Goal: Task Accomplishment & Management: Manage account settings

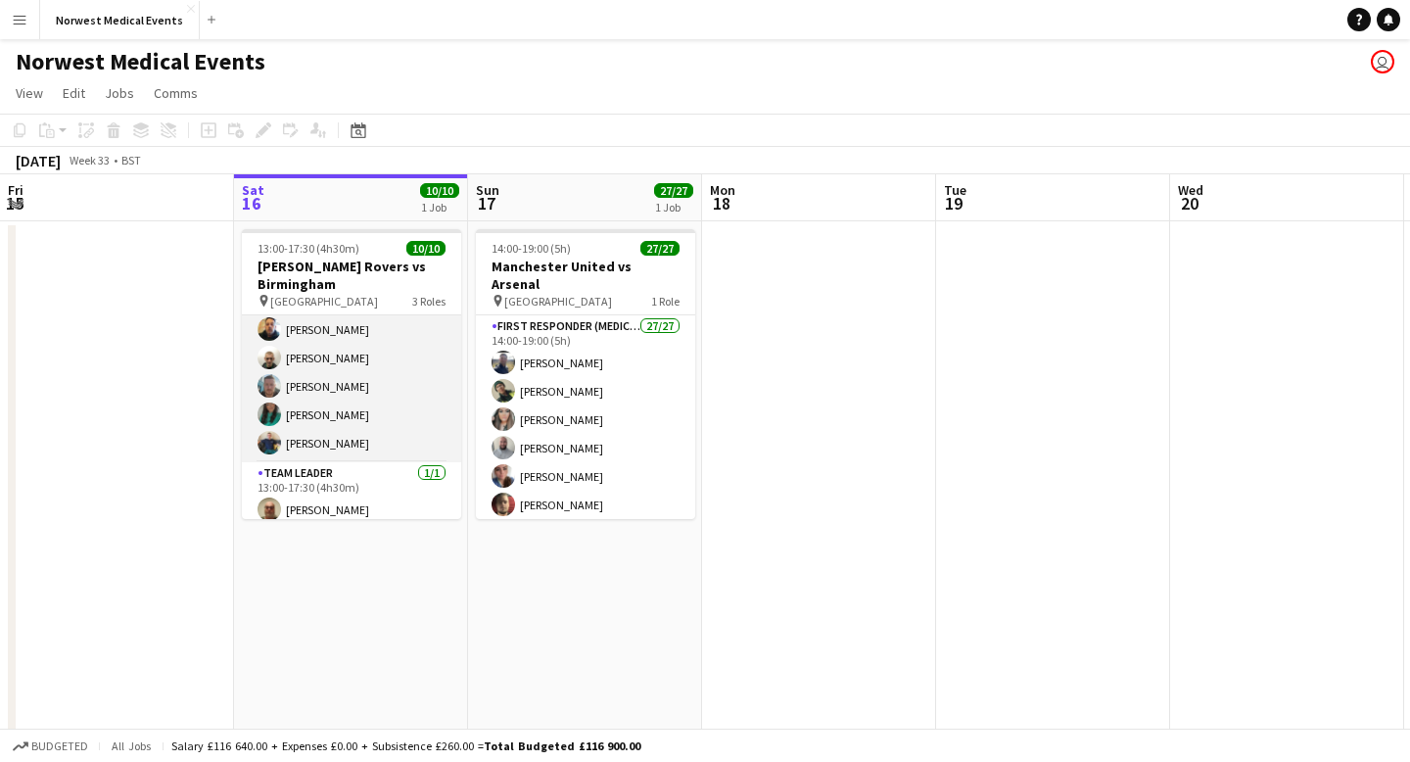
scroll to position [195, 0]
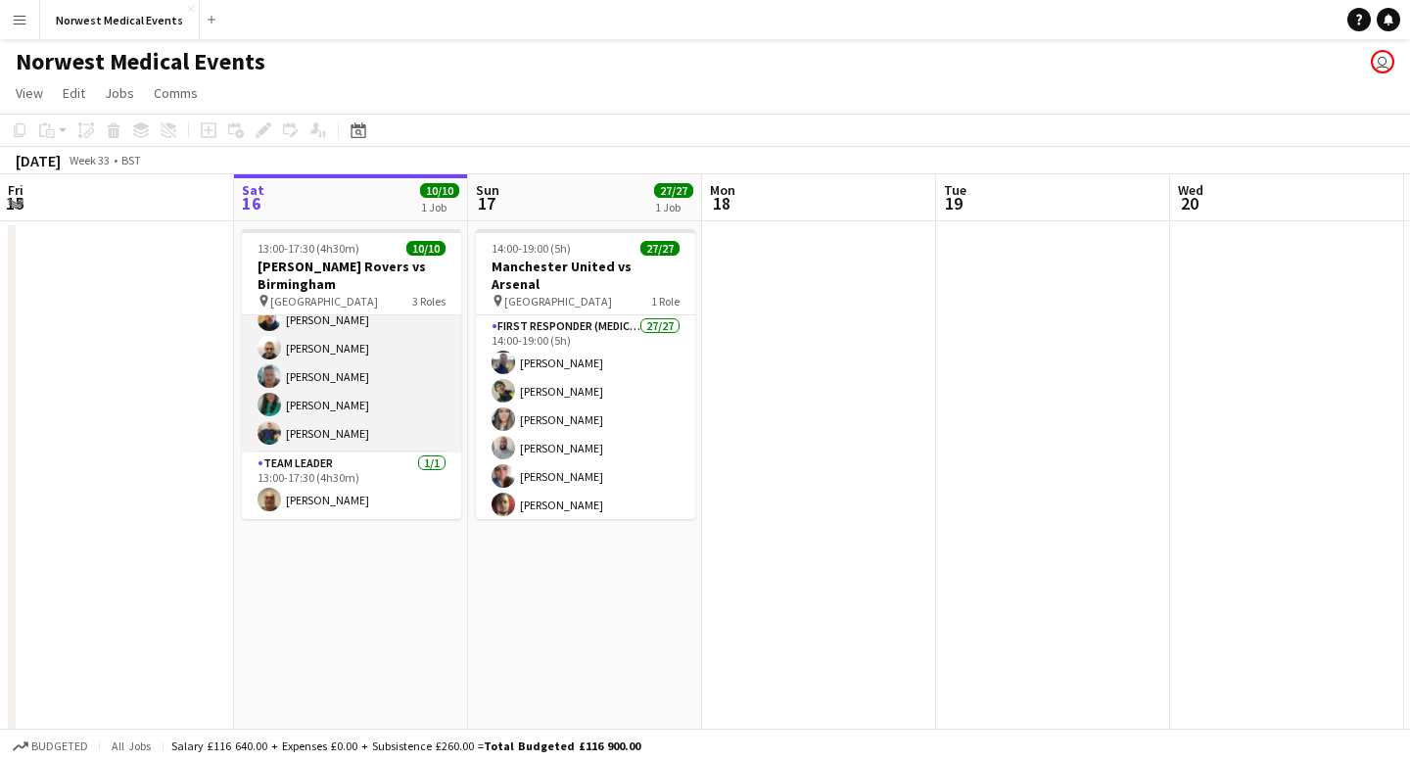
click at [367, 408] on app-card-role "Responder (First Aid) [DATE] 13:00-17:30 (4h30m) [PERSON_NAME] [PERSON_NAME] [P…" at bounding box center [351, 319] width 219 height 265
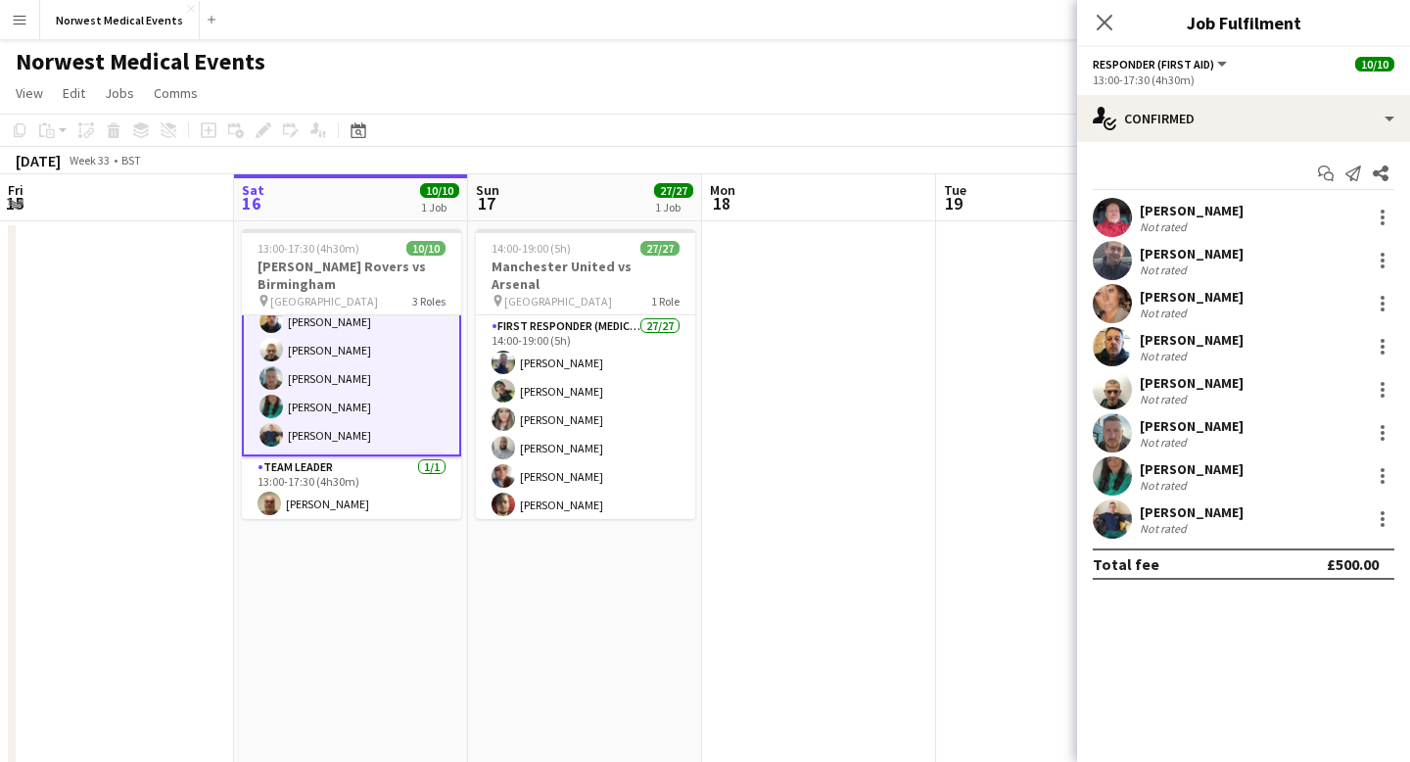
scroll to position [197, 0]
click at [1386, 426] on div at bounding box center [1381, 432] width 23 height 23
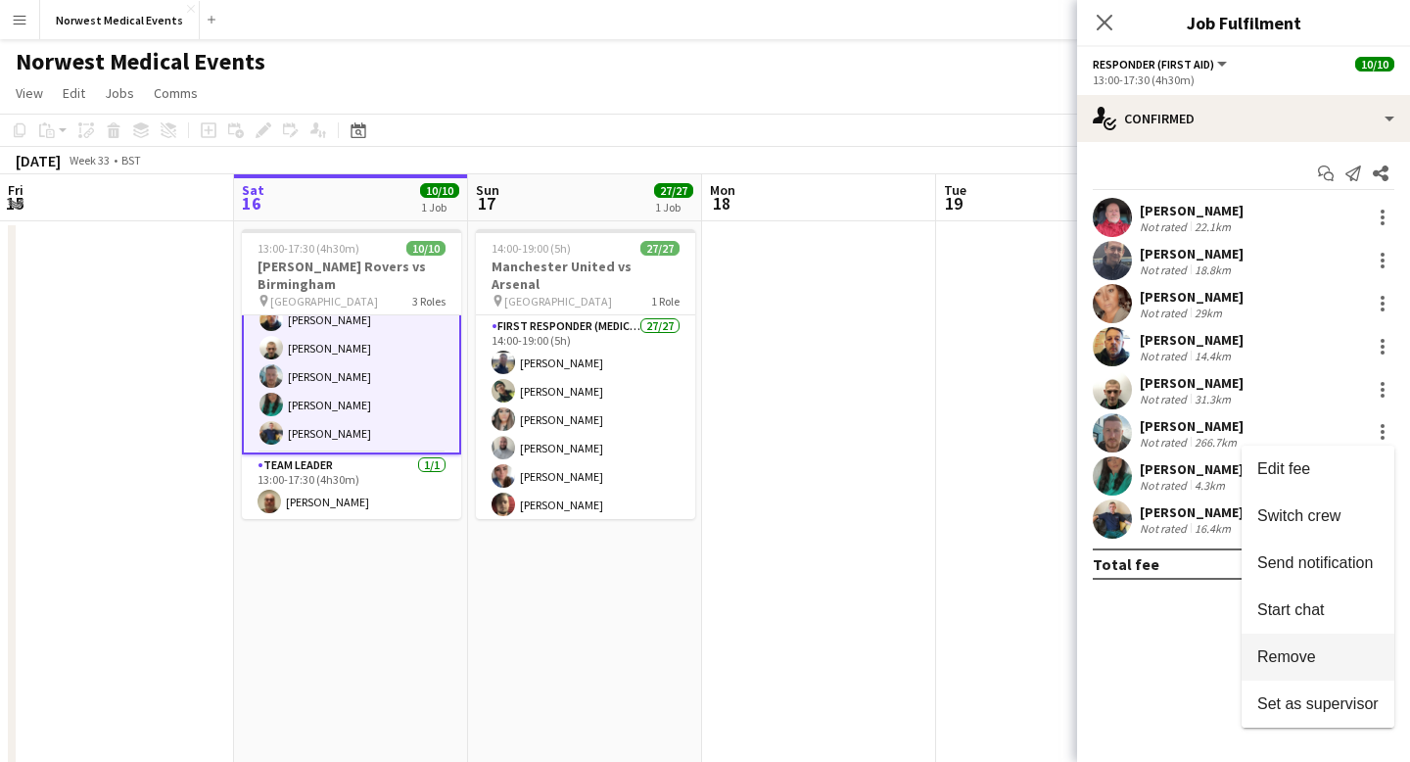
click at [1340, 668] on button "Remove" at bounding box center [1317, 656] width 153 height 47
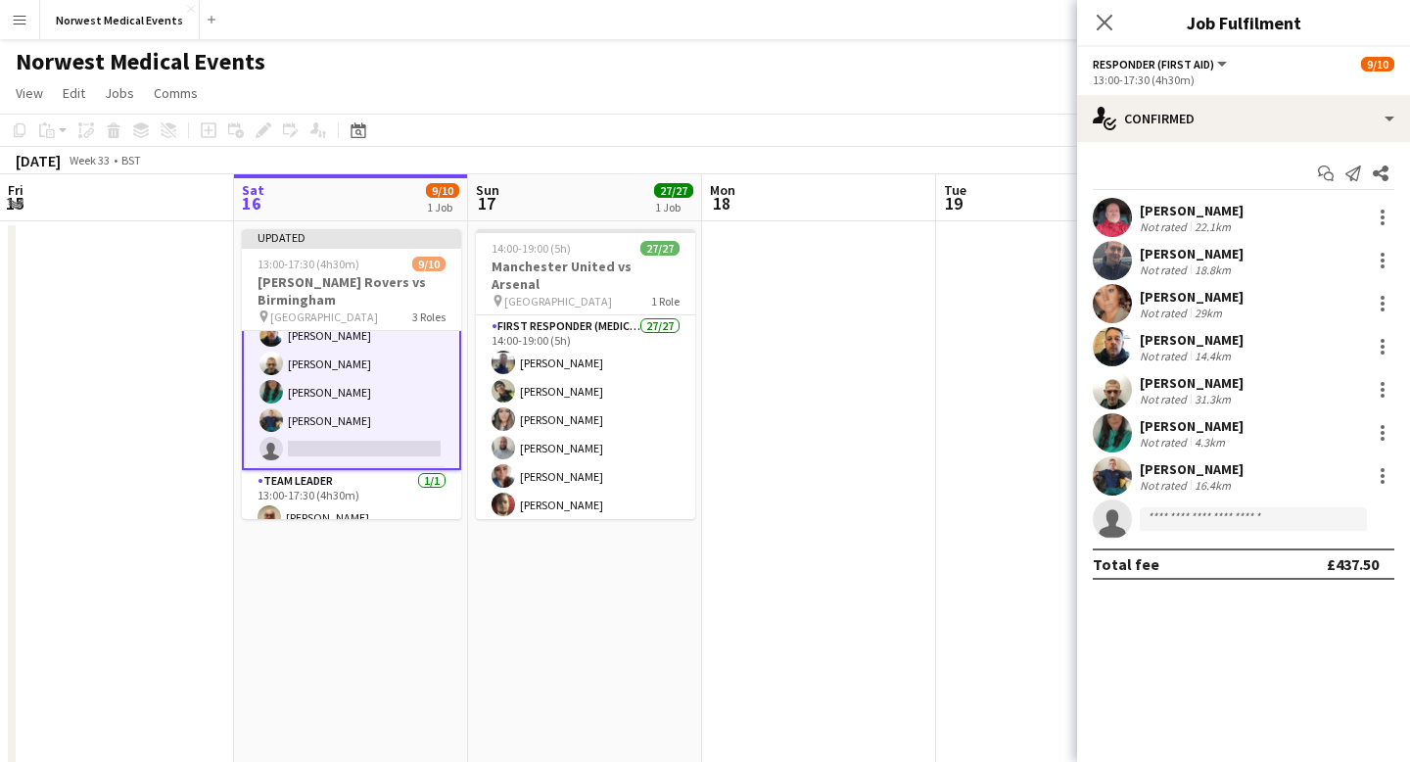
click at [1106, 41] on div "Close pop-in" at bounding box center [1104, 22] width 55 height 45
click at [1099, 23] on icon "Close pop-in" at bounding box center [1103, 22] width 19 height 19
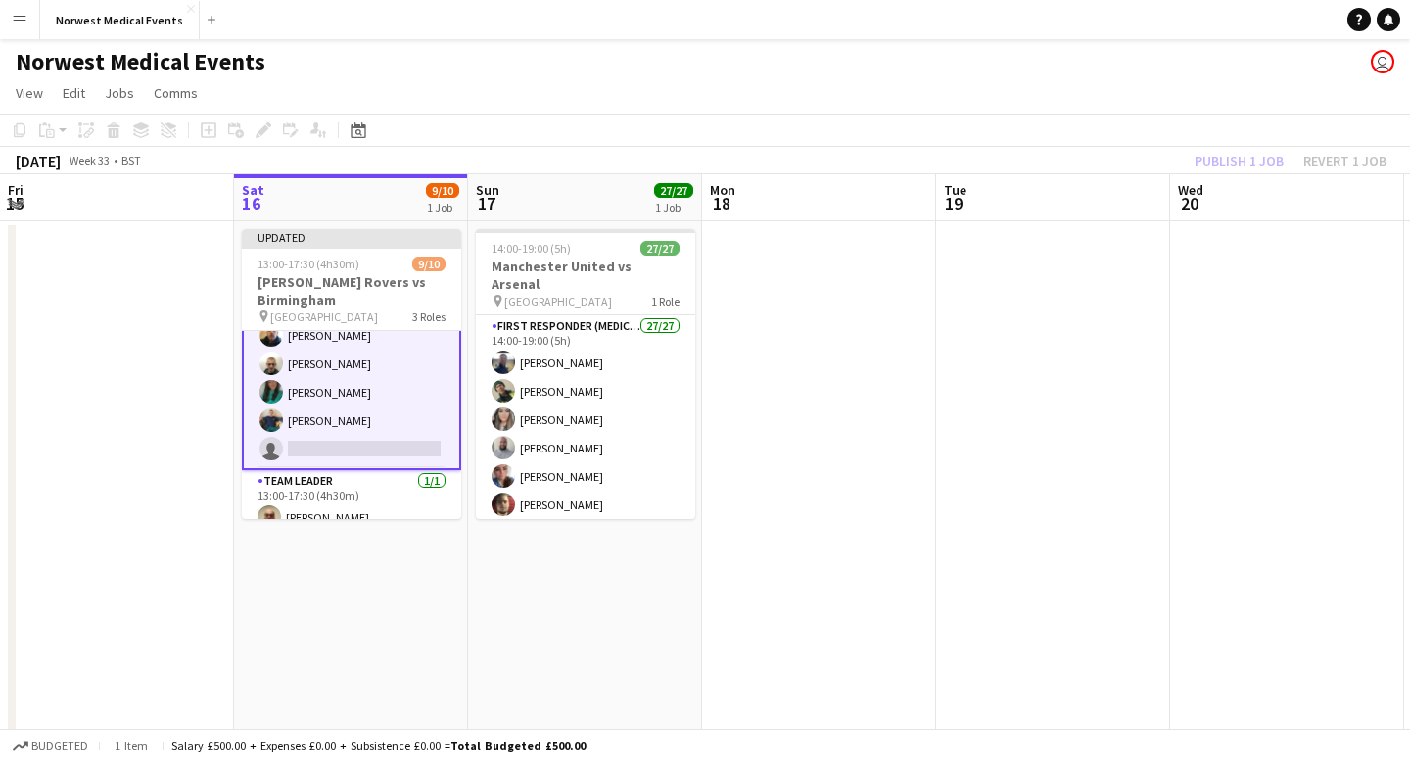
click at [1214, 154] on div "Publish 1 job Revert 1 job" at bounding box center [1290, 160] width 239 height 25
click at [1214, 154] on button "Publish 1 job" at bounding box center [1238, 160] width 105 height 25
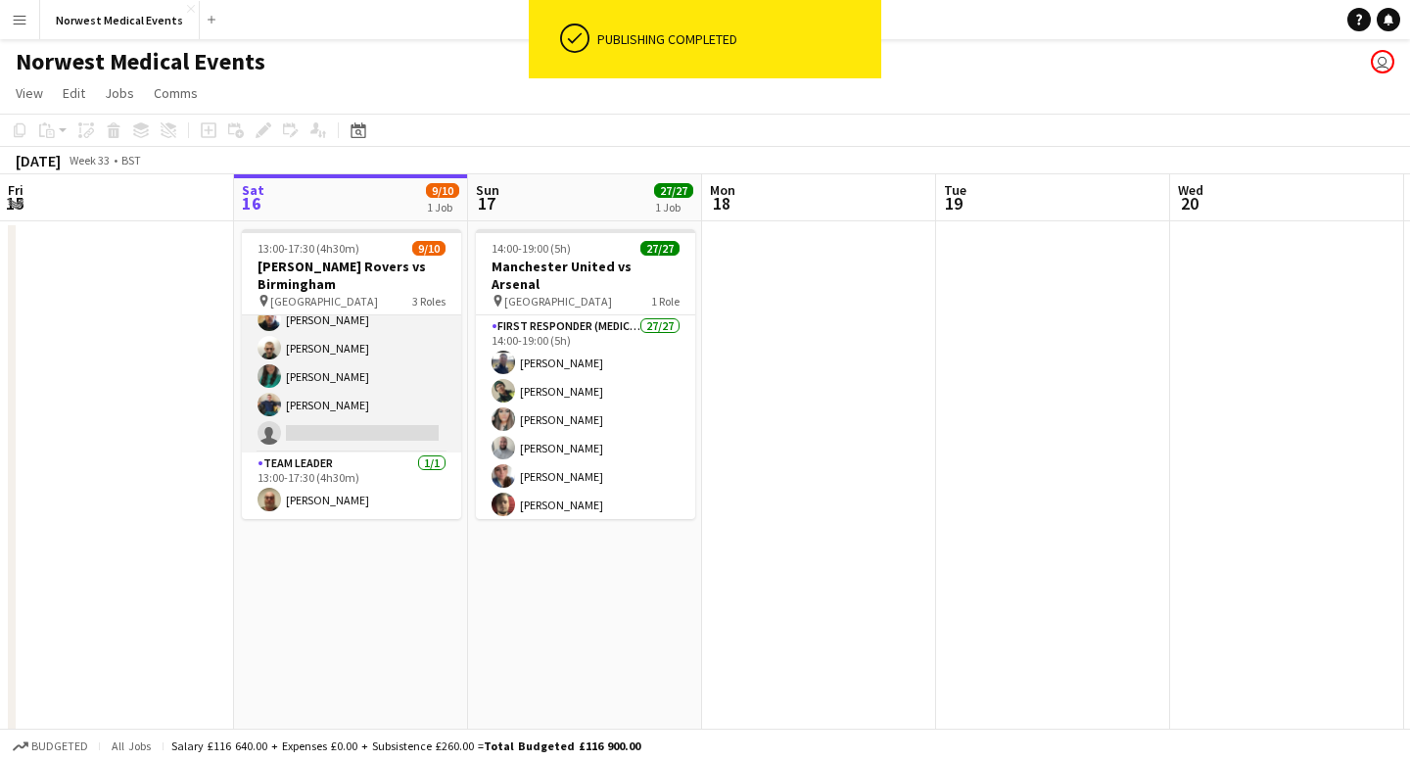
click at [364, 400] on app-card-role "Responder (First Aid) [DATE] 13:00-17:30 (4h30m) [PERSON_NAME] [PERSON_NAME] [P…" at bounding box center [351, 319] width 219 height 265
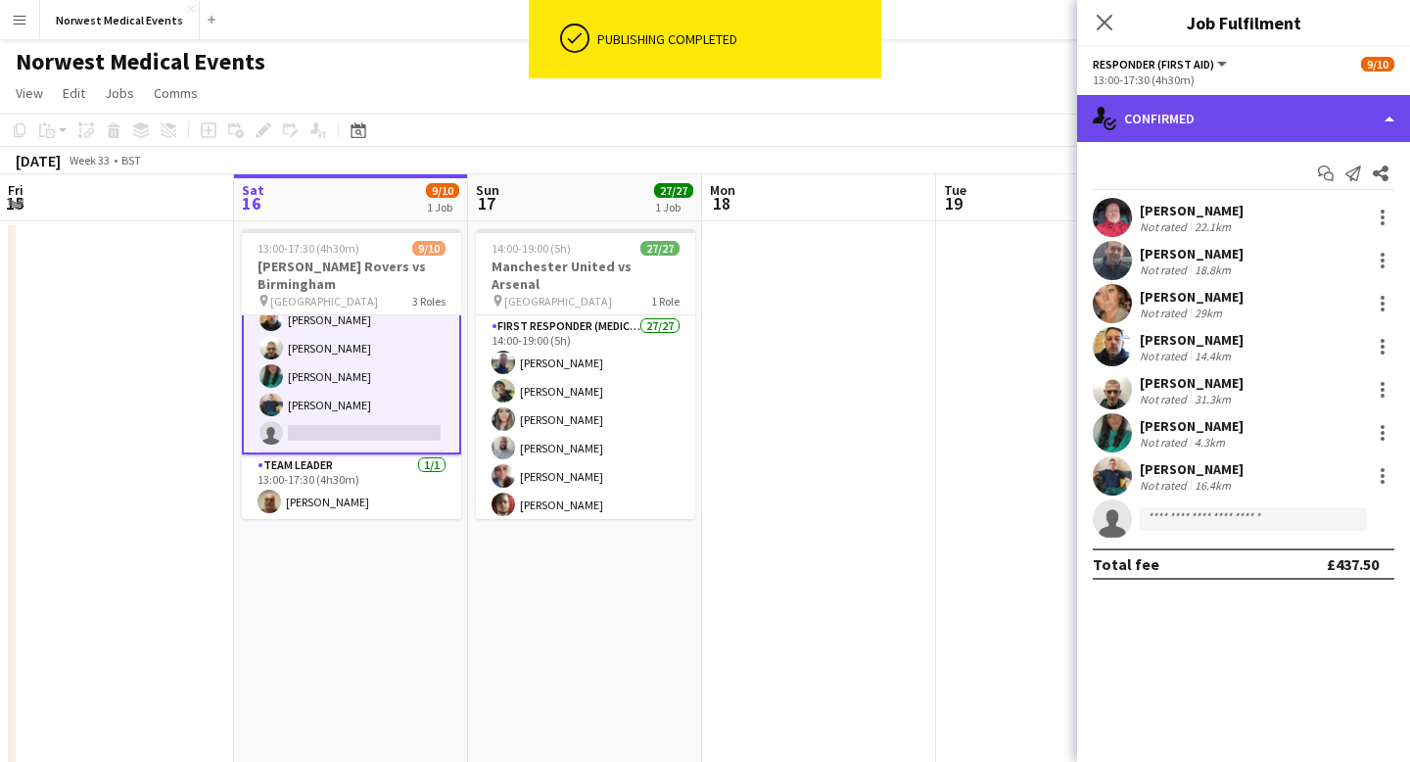
click at [1169, 137] on div "single-neutral-actions-check-2 Confirmed" at bounding box center [1243, 118] width 333 height 47
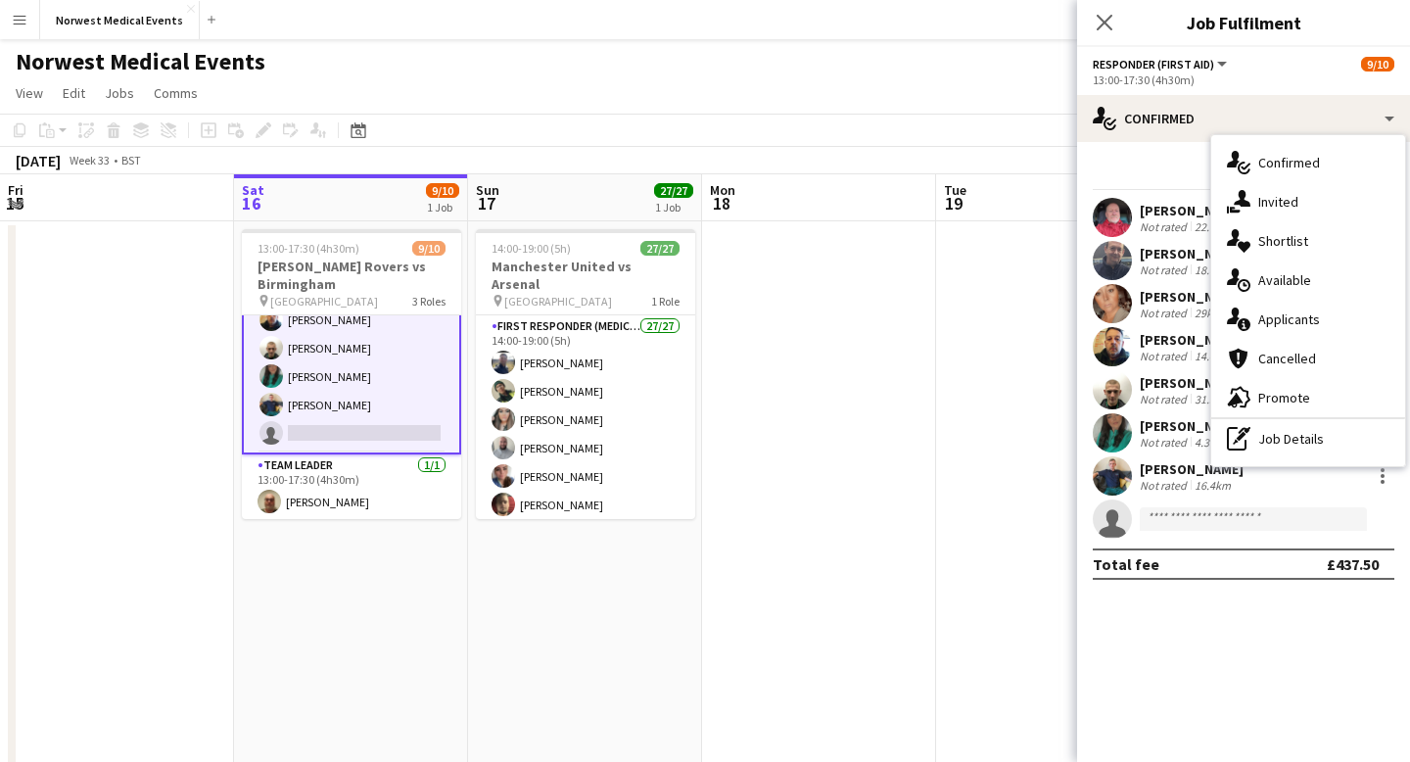
click at [1267, 309] on div "single-neutral-actions-information Applicants" at bounding box center [1308, 319] width 194 height 39
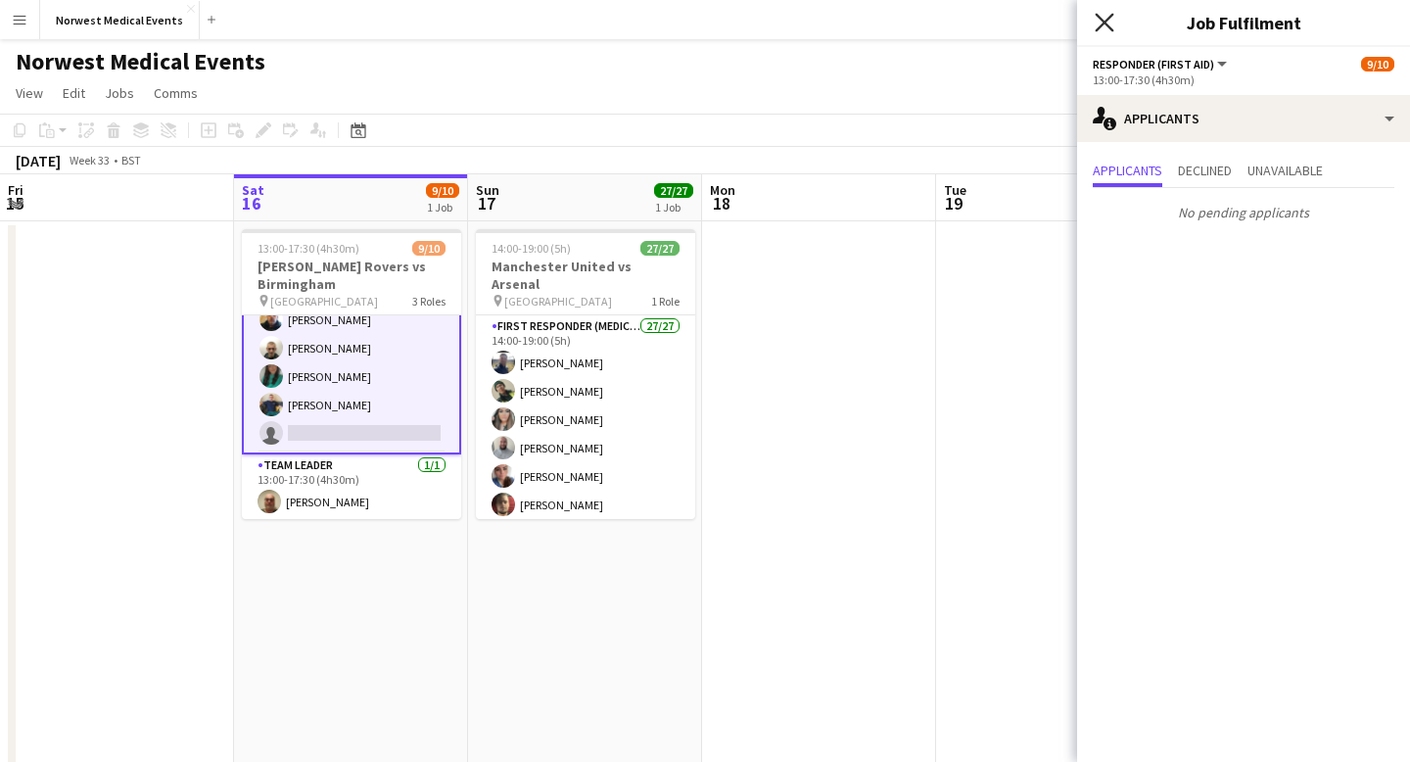
click at [1099, 15] on icon "Close pop-in" at bounding box center [1103, 22] width 19 height 19
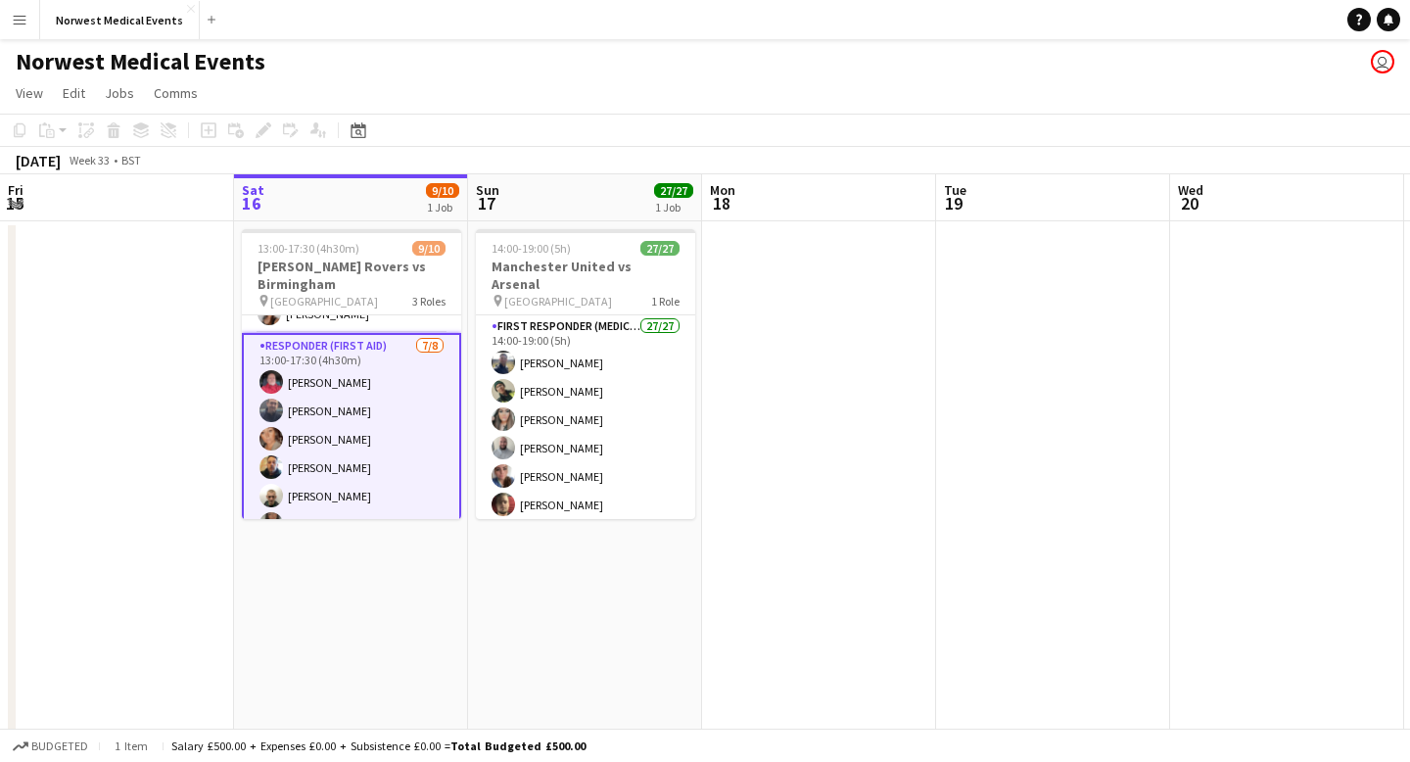
scroll to position [0, 0]
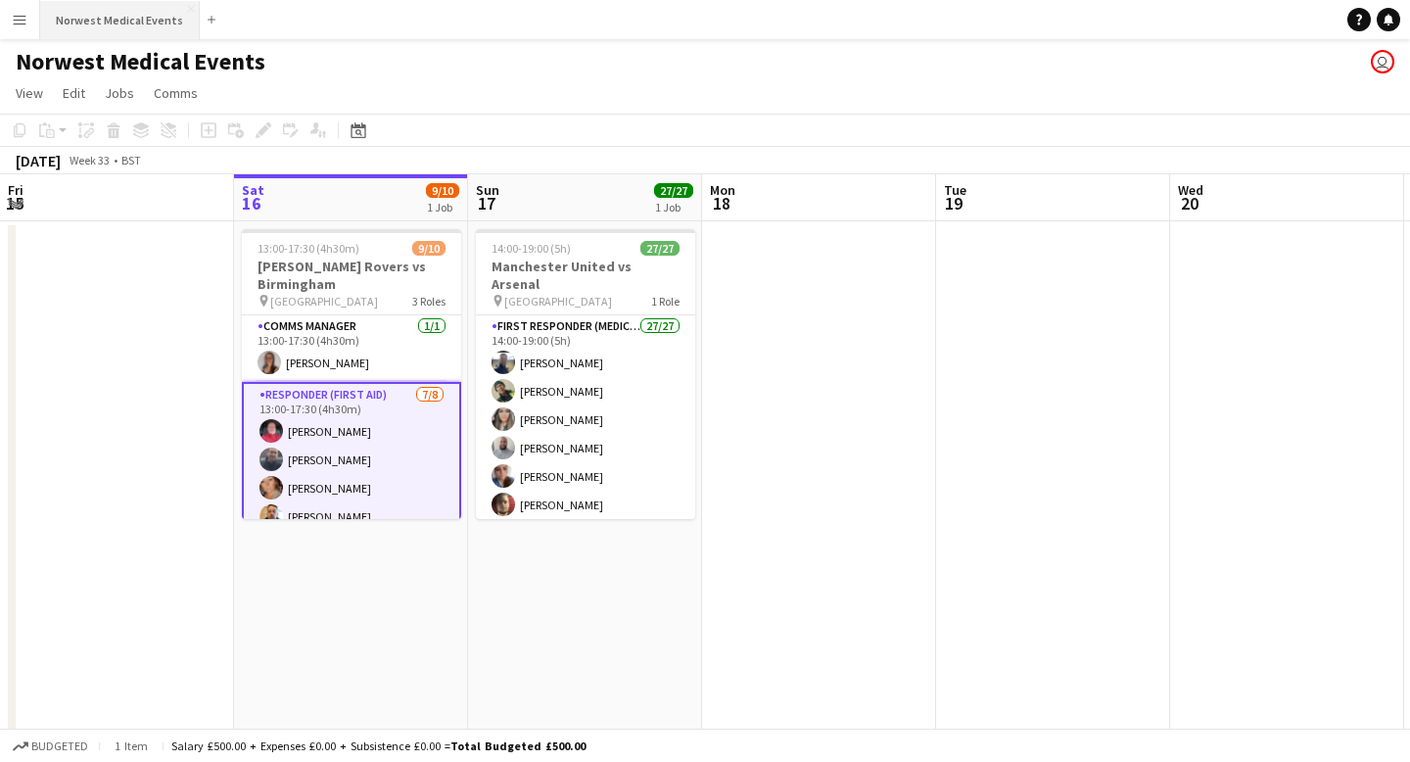
click at [131, 19] on button "Norwest Medical Events Close" at bounding box center [120, 20] width 160 height 38
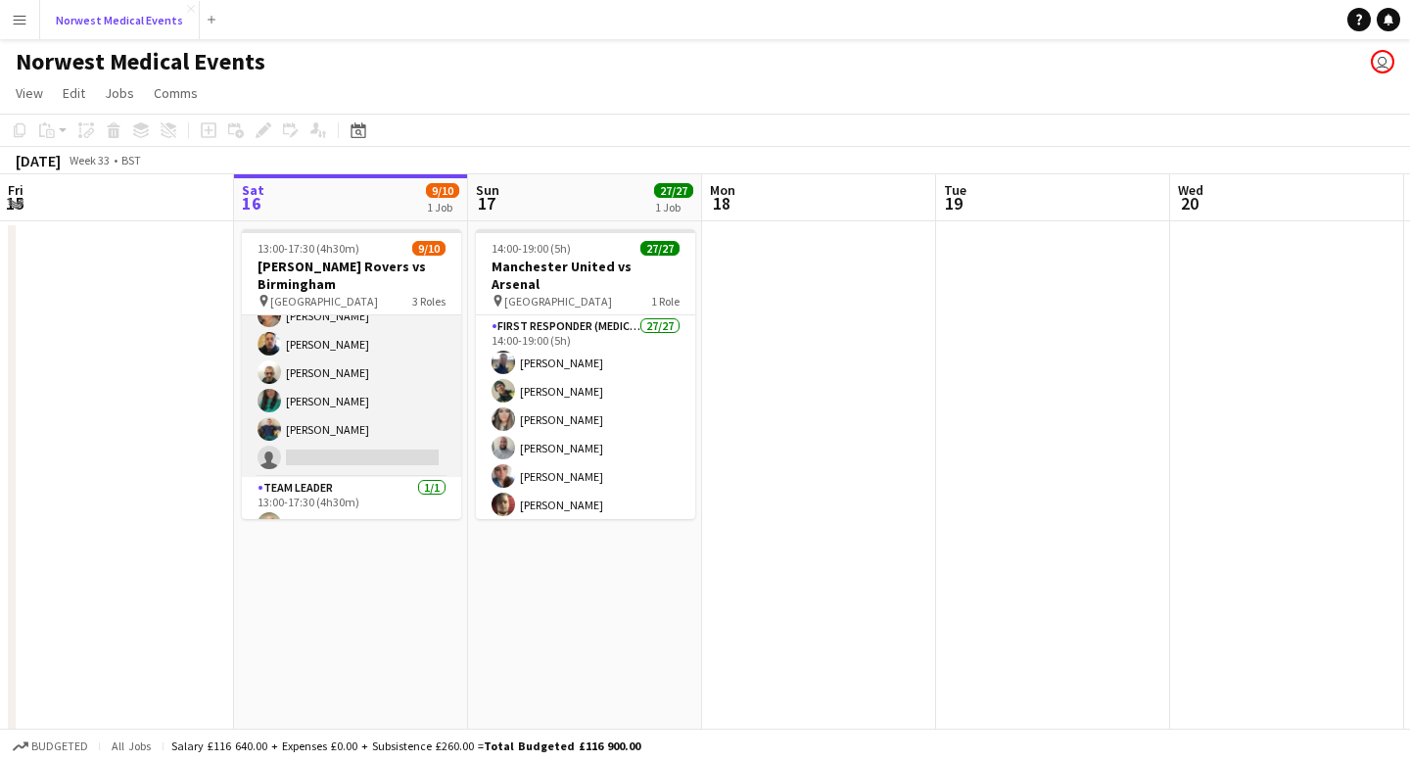
scroll to position [195, 0]
